Goal: Browse casually: Explore the website without a specific task or goal

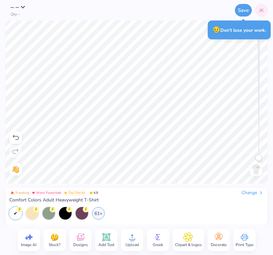
drag, startPoint x: 260, startPoint y: 156, endPoint x: 244, endPoint y: 197, distance: 44.2
click at [244, 197] on div "– – Qty -- Save JK Image AI Stuck? Designs Add Text Upload Greek Clipart & logo…" at bounding box center [136, 127] width 273 height 255
click at [239, 30] on div "😥 Don’t lose your work." at bounding box center [239, 30] width 63 height 19
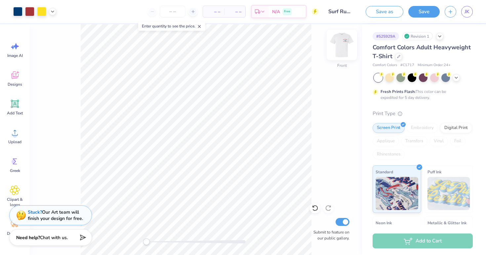
click at [272, 48] on img at bounding box center [342, 45] width 26 height 26
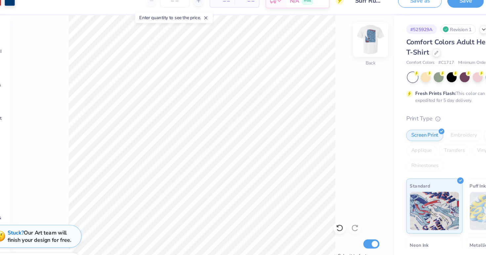
click at [272, 44] on img at bounding box center [342, 45] width 26 height 26
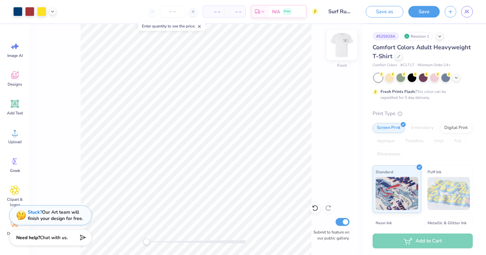
click at [272, 45] on img at bounding box center [342, 45] width 26 height 26
